Goal: Contribute content

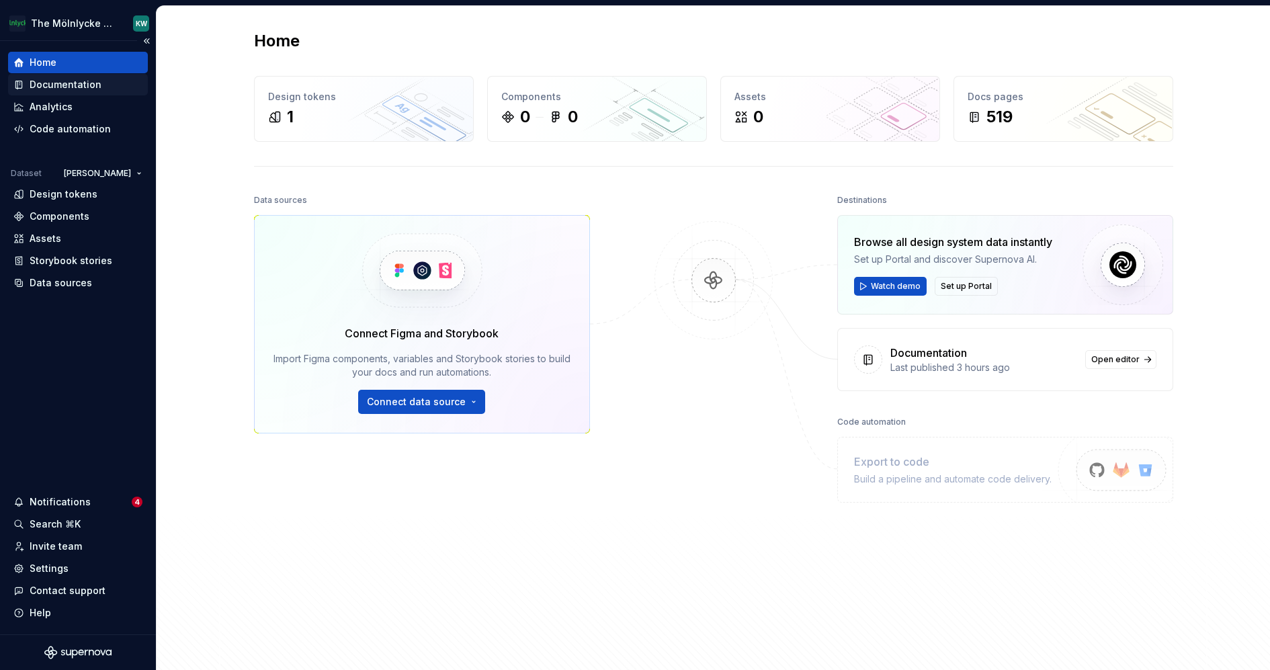
click at [84, 83] on div "Documentation" at bounding box center [66, 84] width 72 height 13
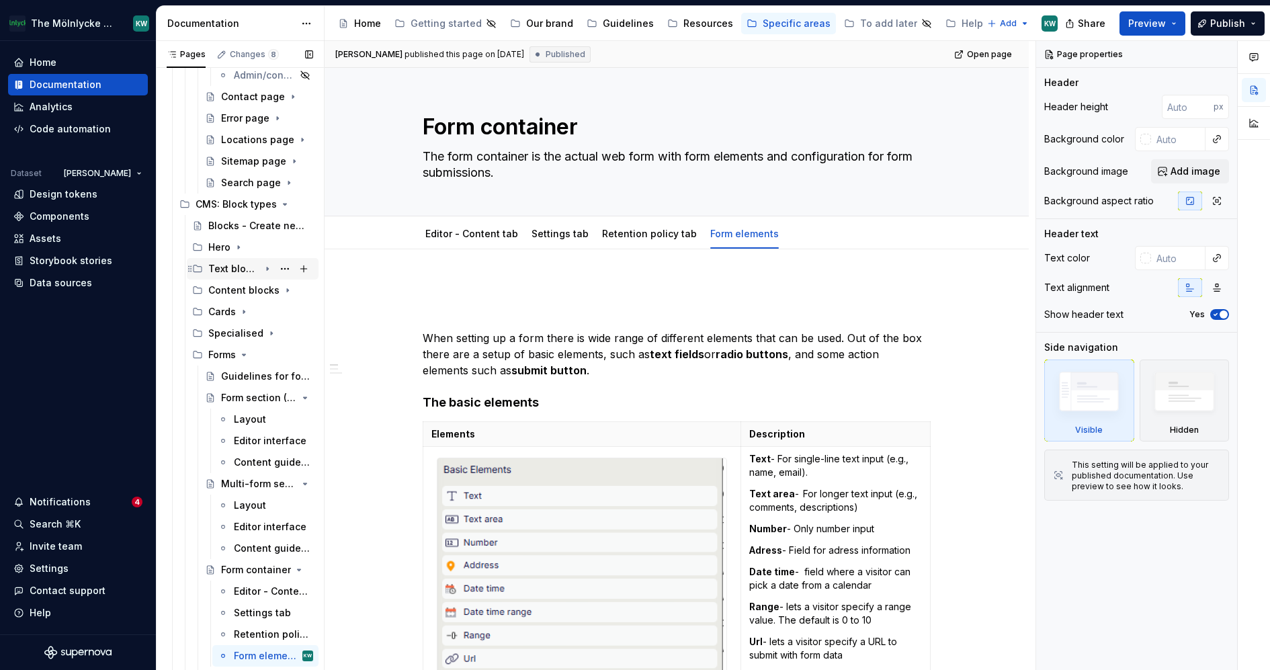
scroll to position [496, 0]
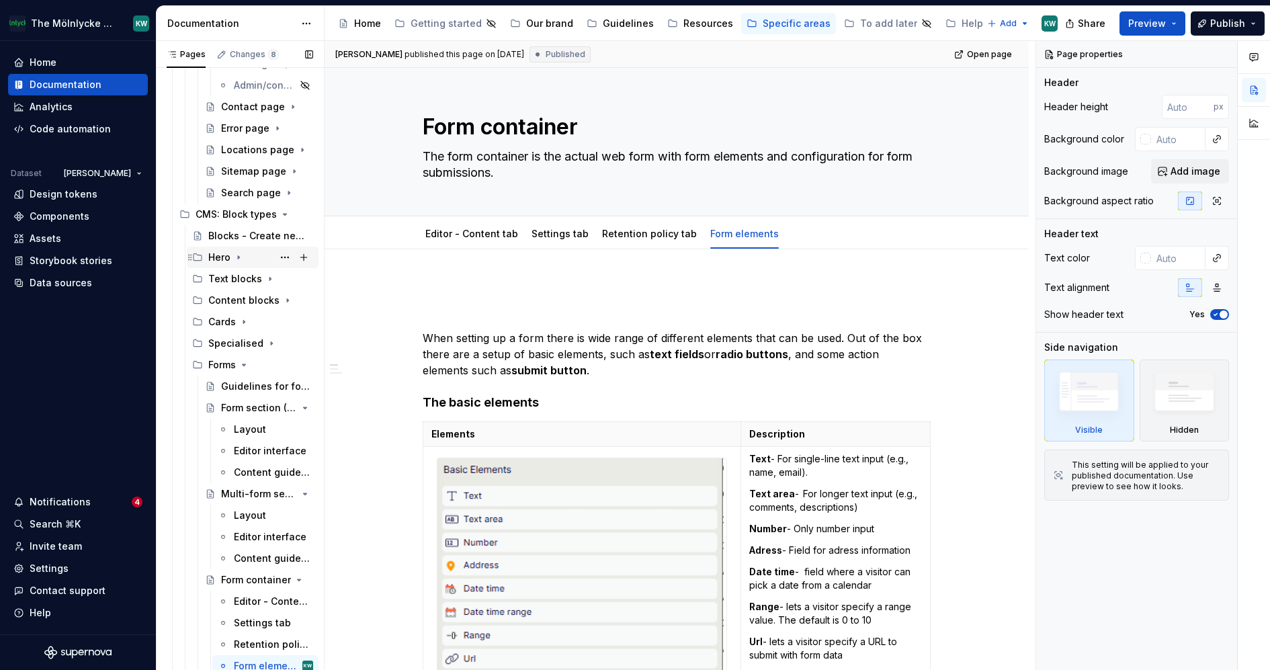
click at [237, 253] on icon "Page tree" at bounding box center [238, 257] width 11 height 11
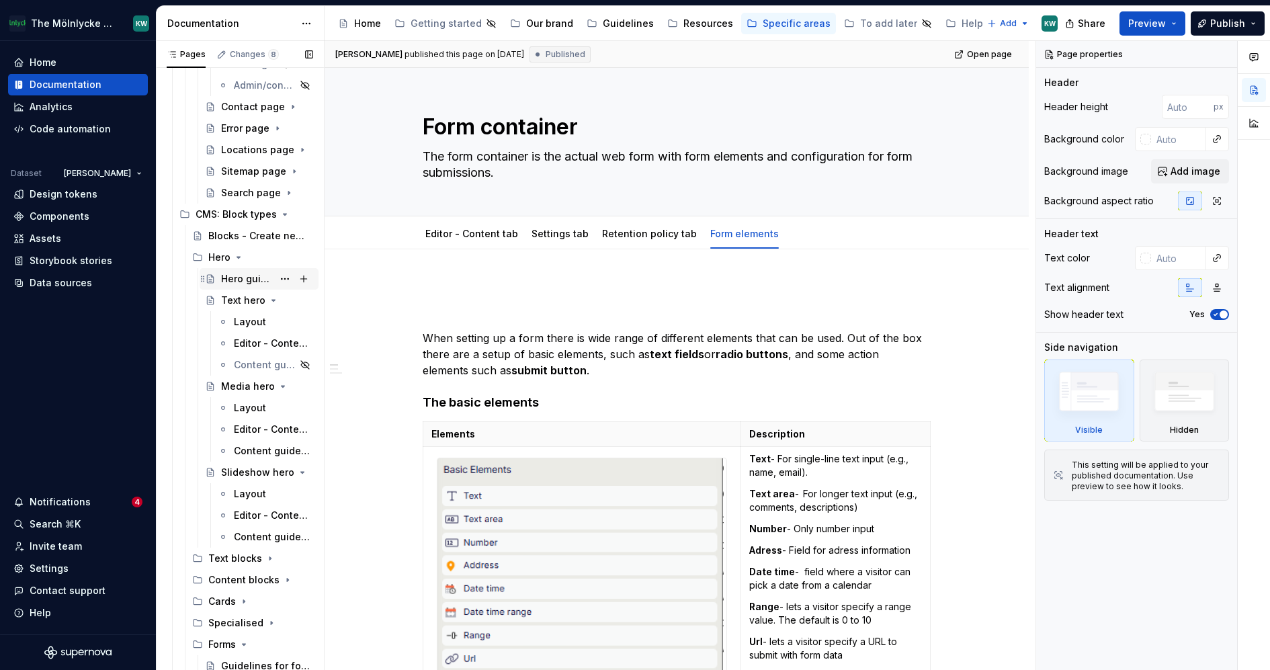
click at [240, 275] on div "Hero guidelines" at bounding box center [247, 278] width 52 height 13
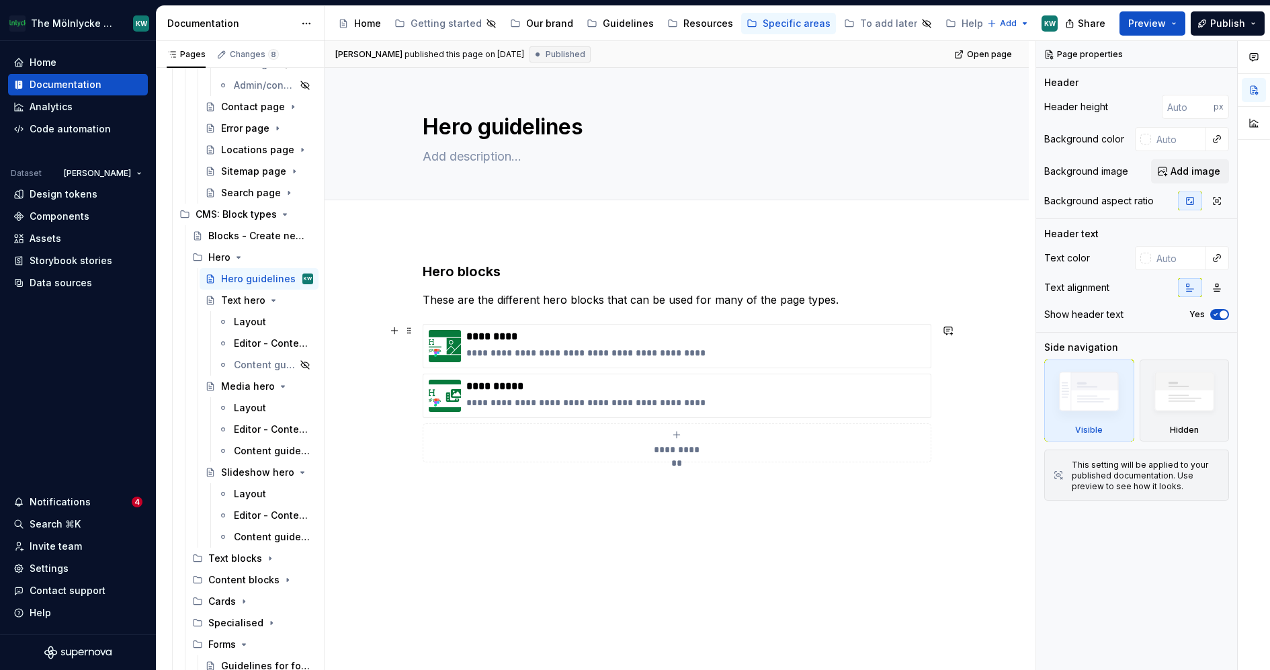
click at [681, 431] on icon "submit" at bounding box center [676, 434] width 11 height 11
type textarea "*"
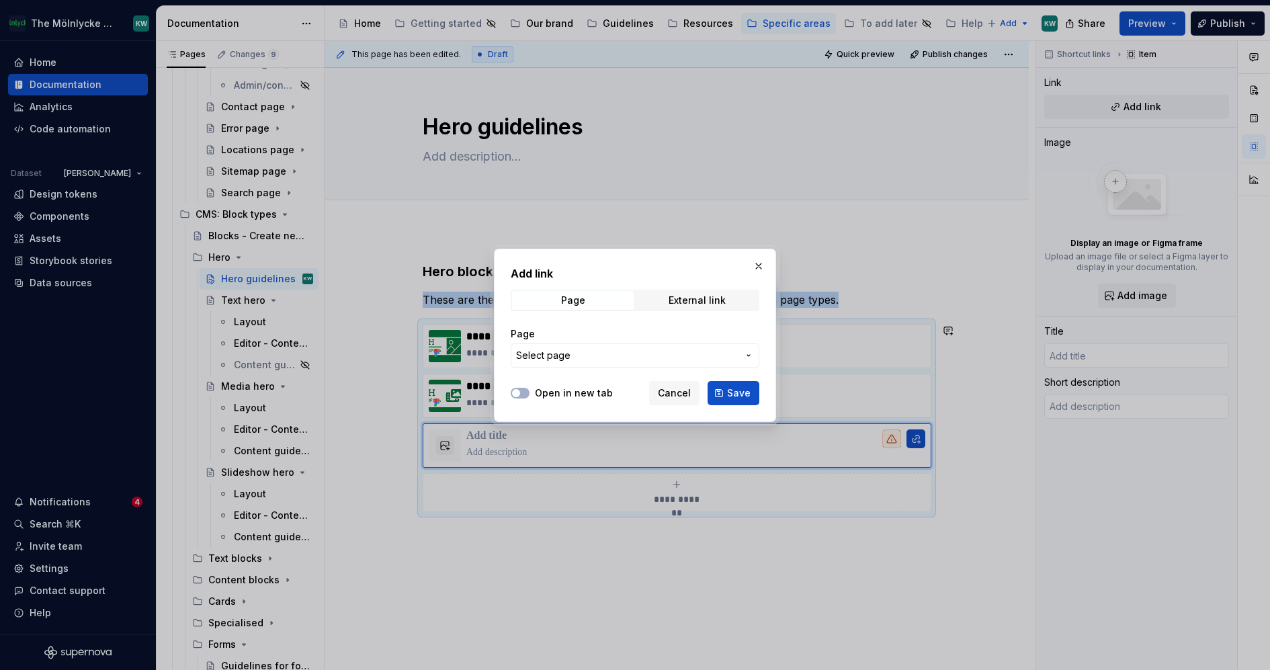
click at [610, 357] on span "Select page" at bounding box center [627, 355] width 222 height 13
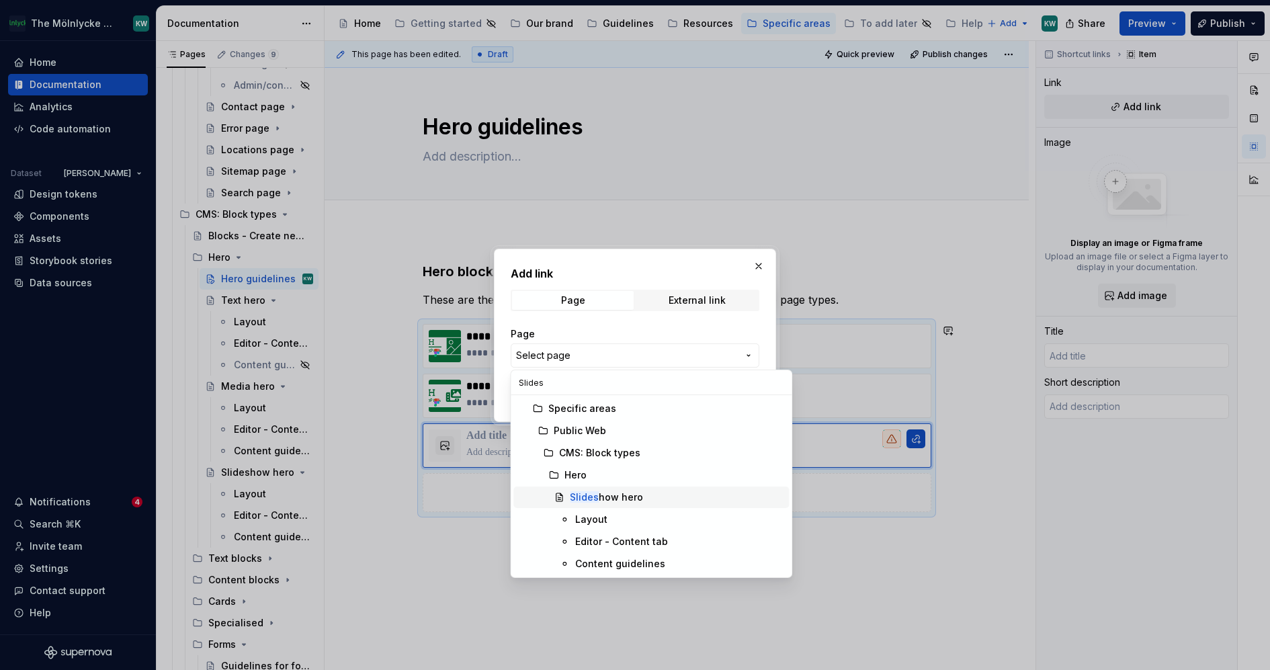
type input "Slides"
click at [638, 496] on div "Slides how hero" at bounding box center [606, 496] width 73 height 13
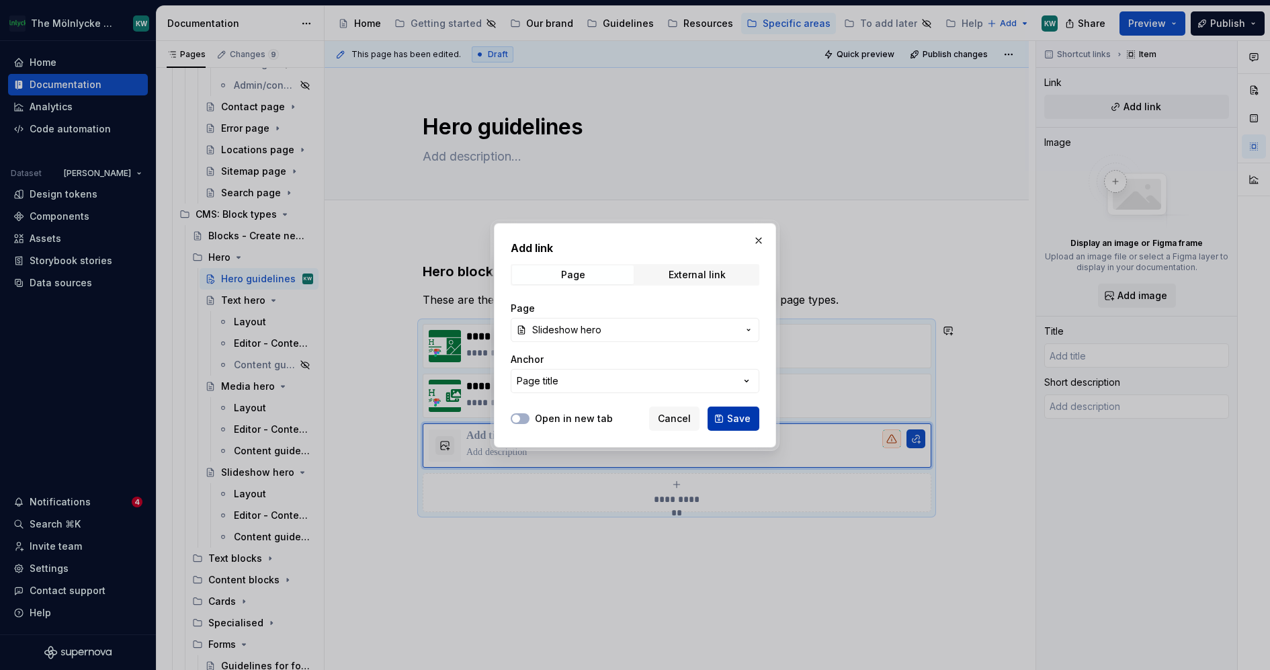
click at [735, 419] on span "Save" at bounding box center [739, 418] width 24 height 13
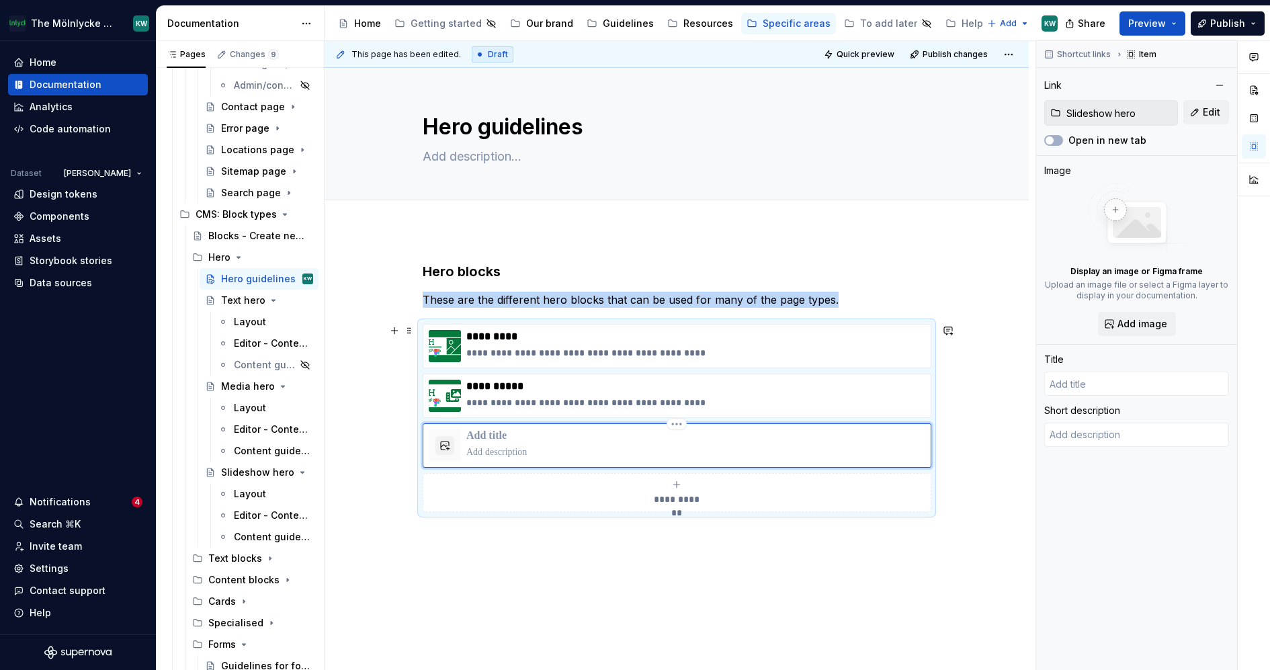
type textarea "*"
type input "Slideshow hero"
type textarea "Hero that can hold 2-5 different hero setups to switch between"
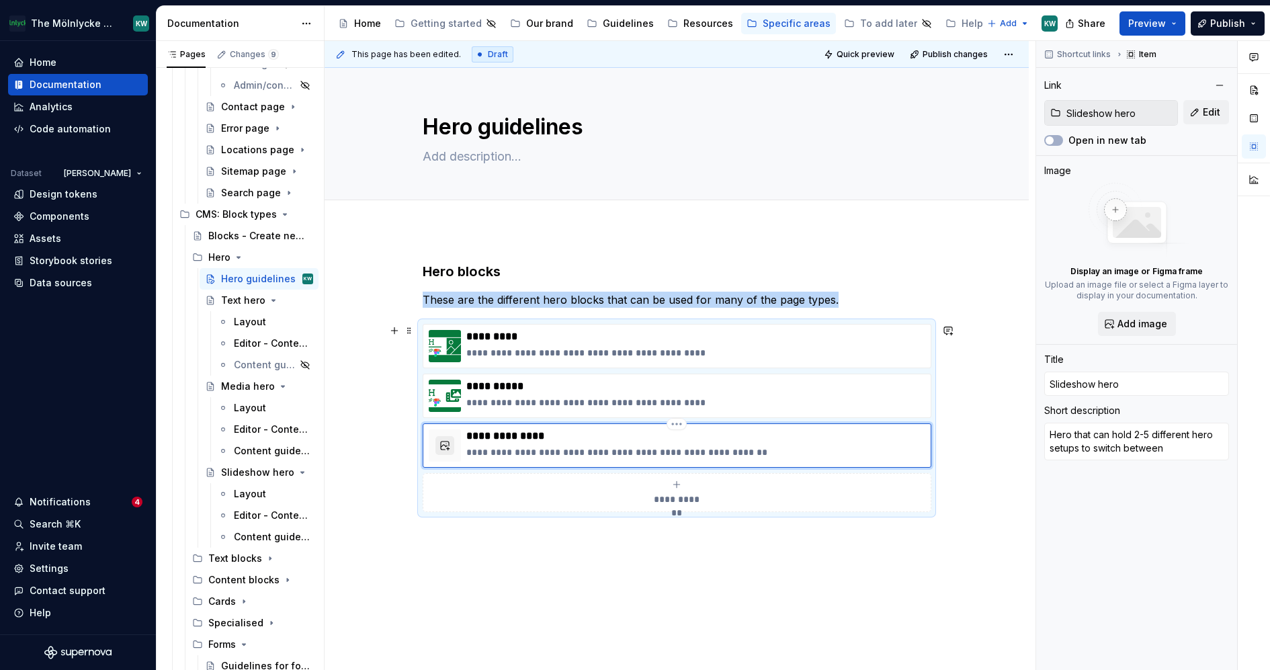
click at [449, 446] on button "button" at bounding box center [444, 445] width 19 height 19
type textarea "*"
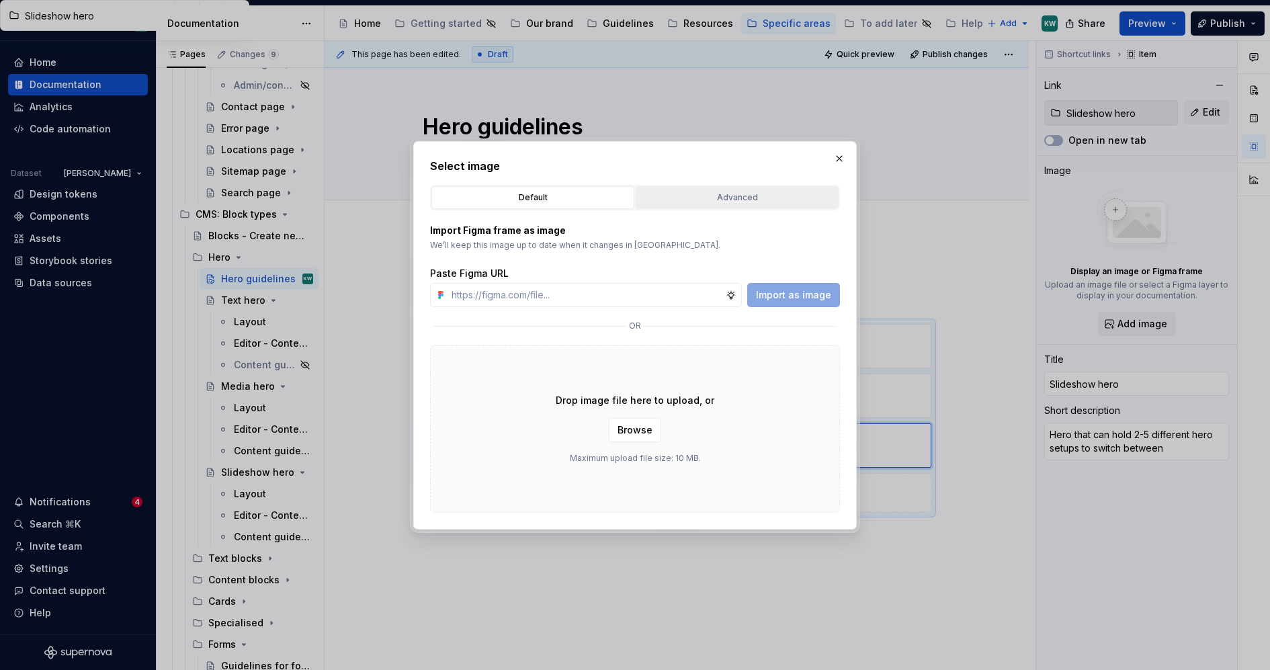
click at [743, 197] on div "Advanced" at bounding box center [736, 197] width 193 height 13
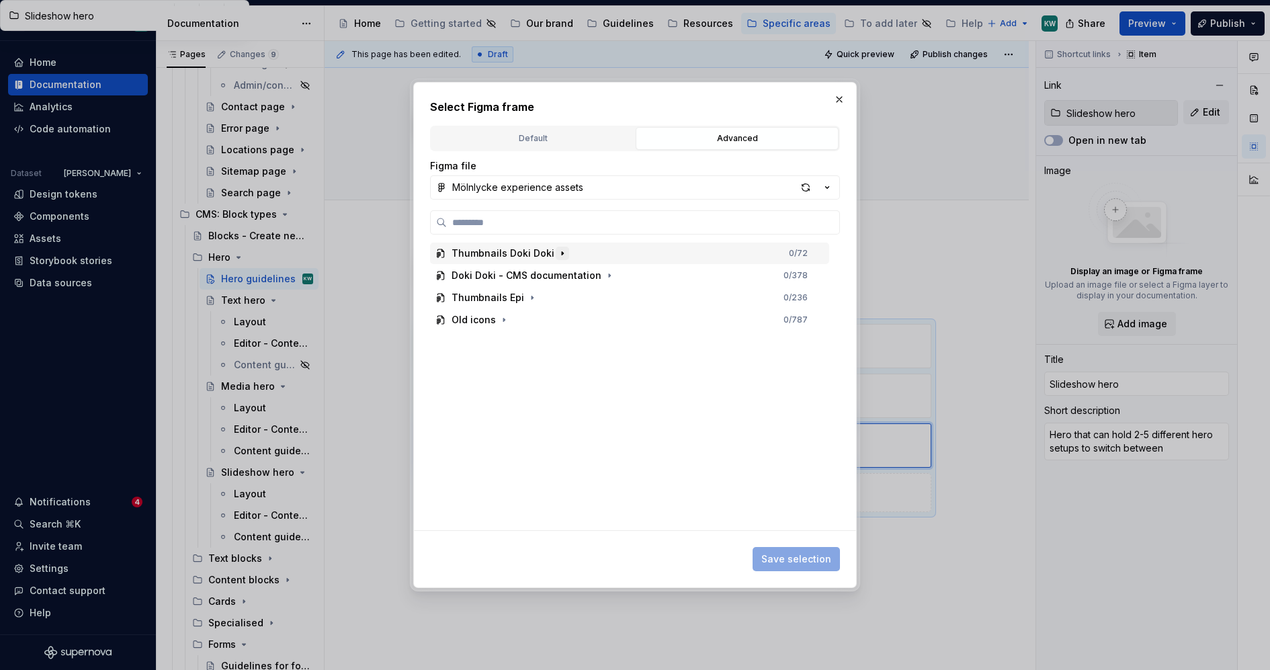
click at [558, 250] on icon "button" at bounding box center [562, 253] width 11 height 11
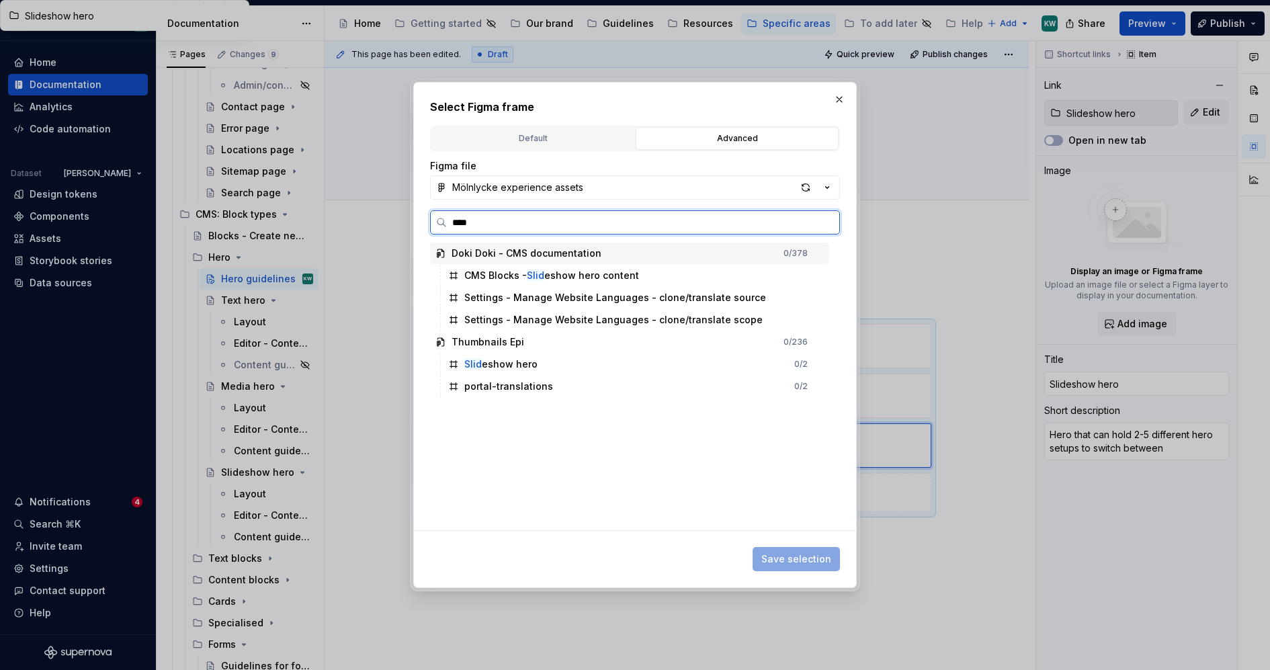
type input "*****"
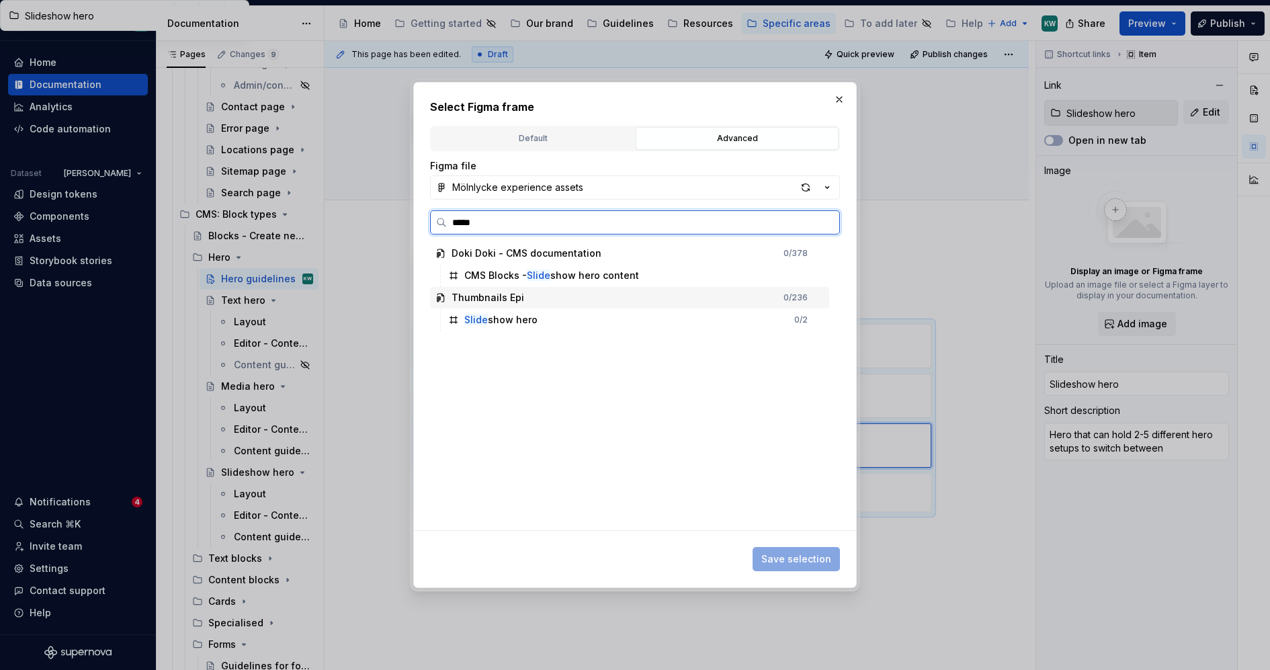
click at [547, 319] on div "Slide show hero 0 / 2" at bounding box center [636, 319] width 386 height 21
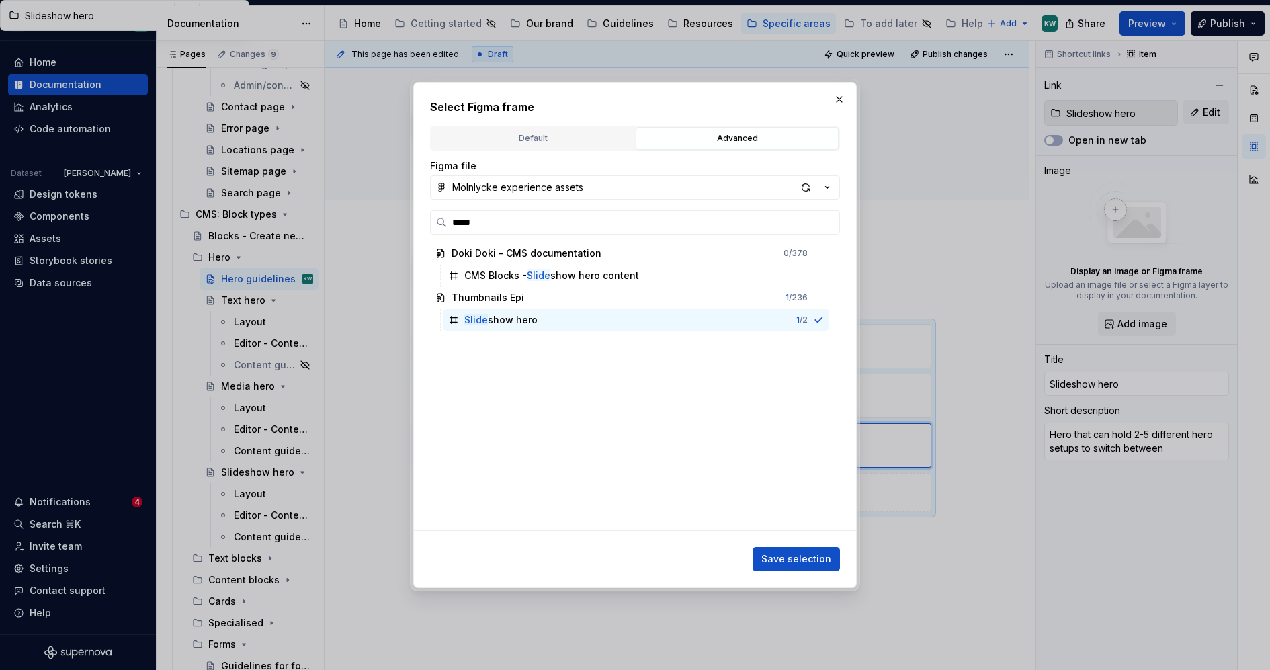
click at [801, 564] on span "Save selection" at bounding box center [796, 558] width 70 height 13
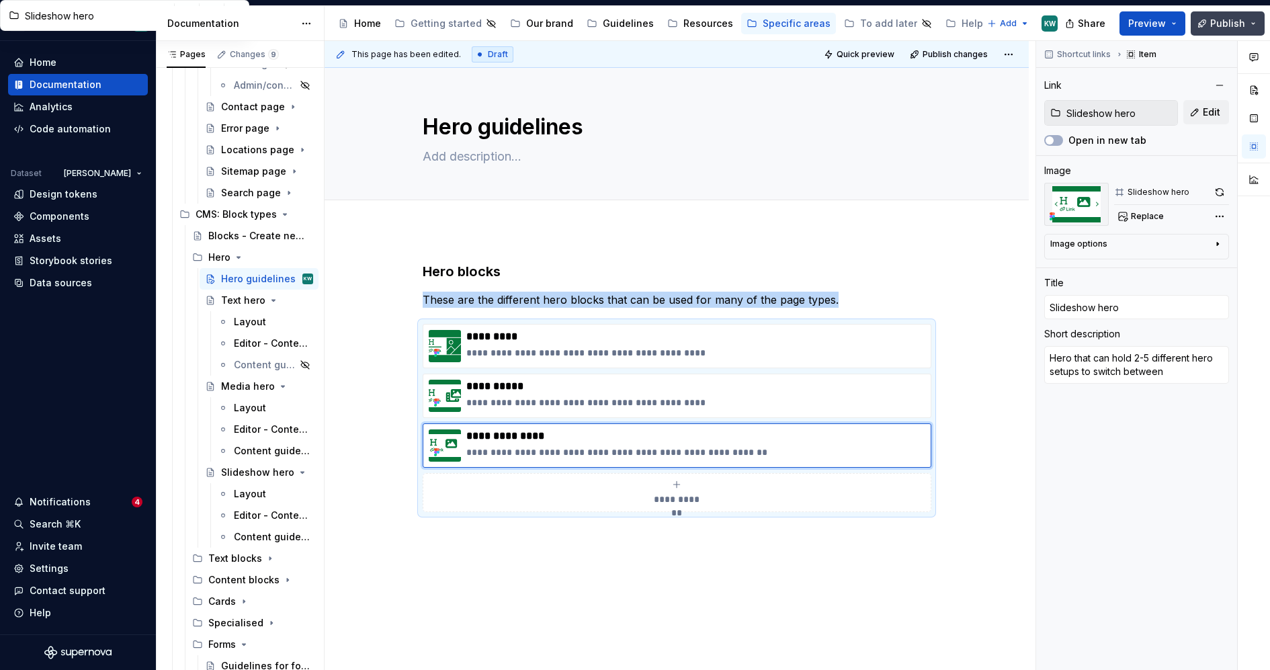
click at [1238, 25] on span "Publish" at bounding box center [1227, 23] width 35 height 13
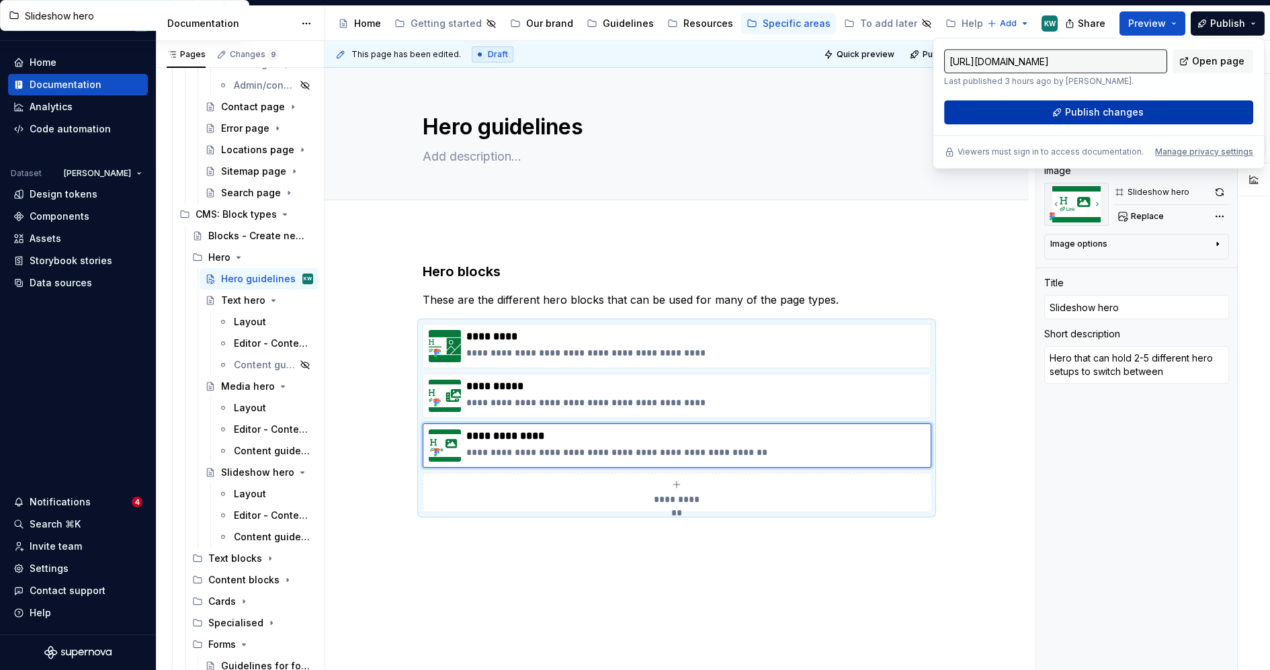
click at [1134, 107] on span "Publish changes" at bounding box center [1104, 111] width 79 height 13
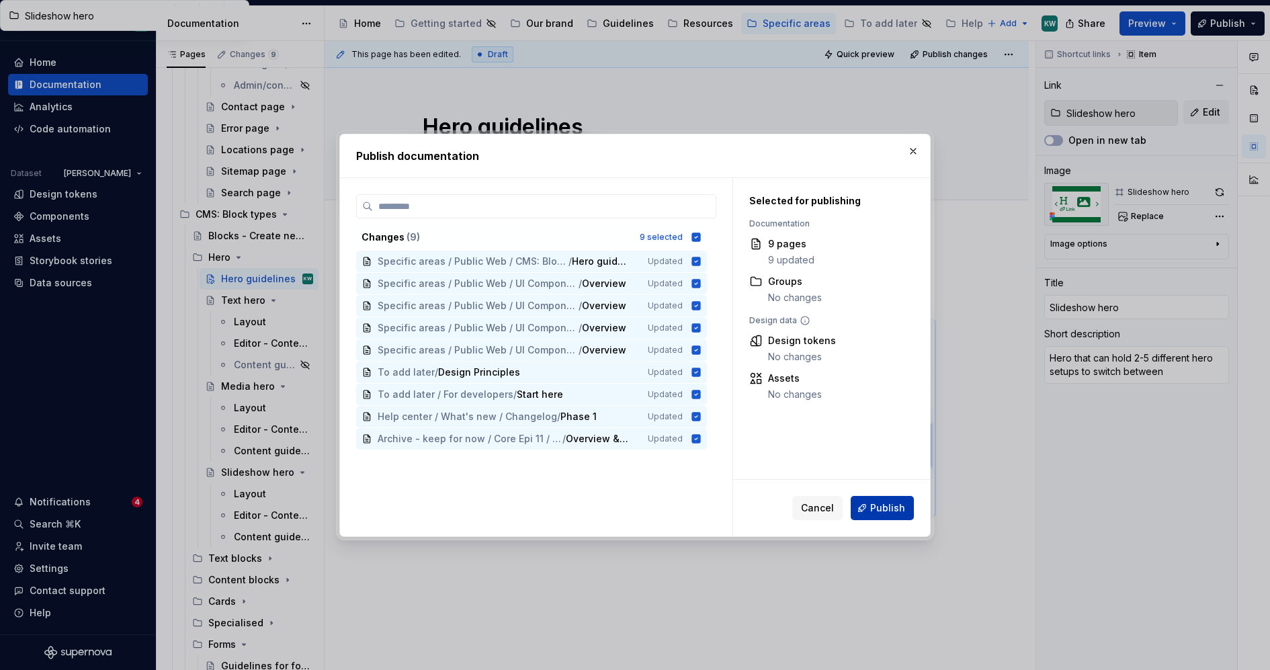
click at [887, 507] on span "Publish" at bounding box center [887, 507] width 35 height 13
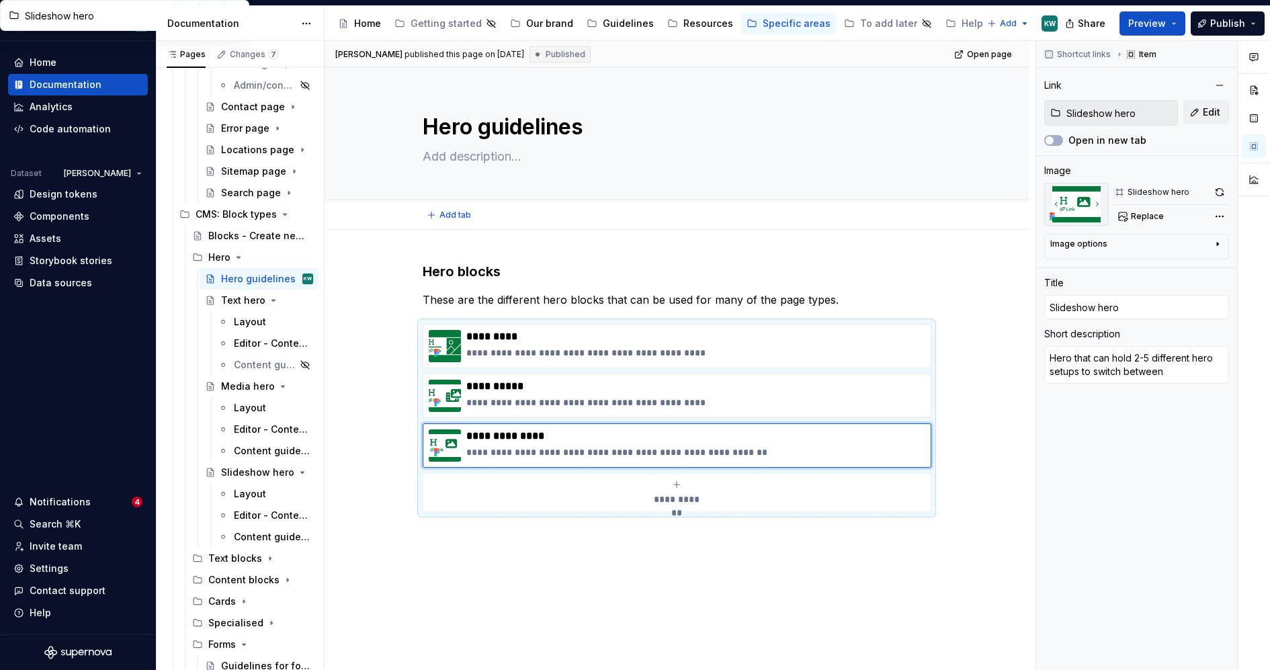
type textarea "*"
